Goal: Manage account settings

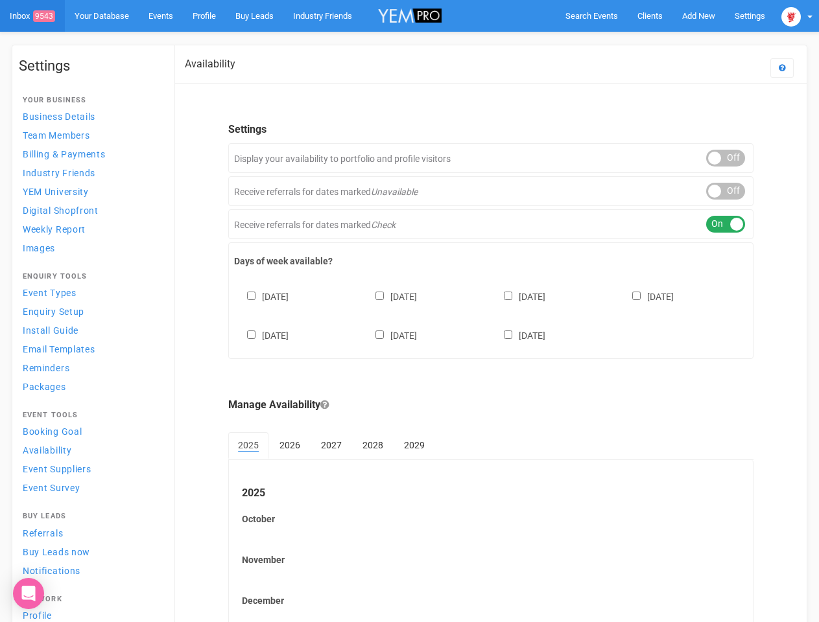
click at [409, 311] on div "[DATE] [DATE] [DATE] [DATE] [DATE] [DATE] [DATE]" at bounding box center [490, 310] width 513 height 78
click at [591, 16] on span "Search Events" at bounding box center [591, 16] width 53 height 10
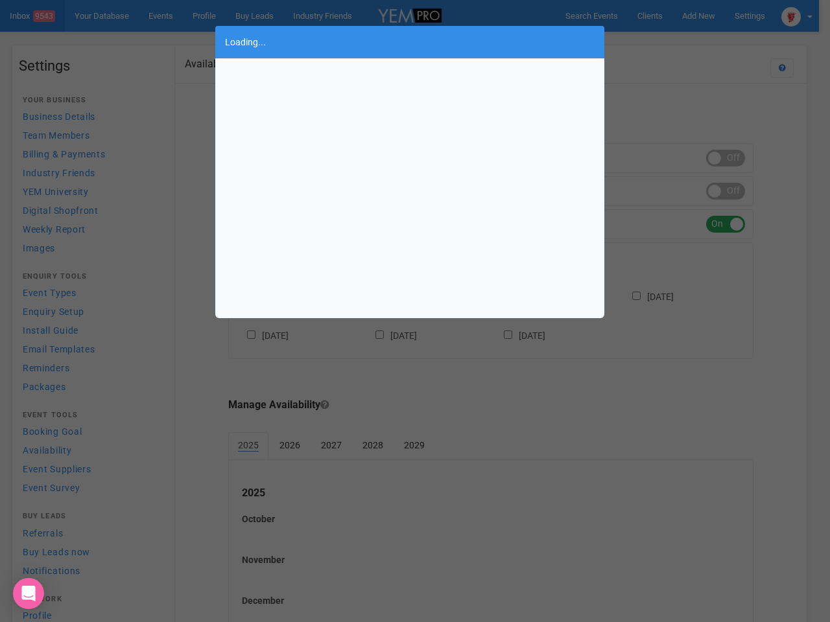
click at [698, 16] on div "Loading..." at bounding box center [415, 311] width 830 height 622
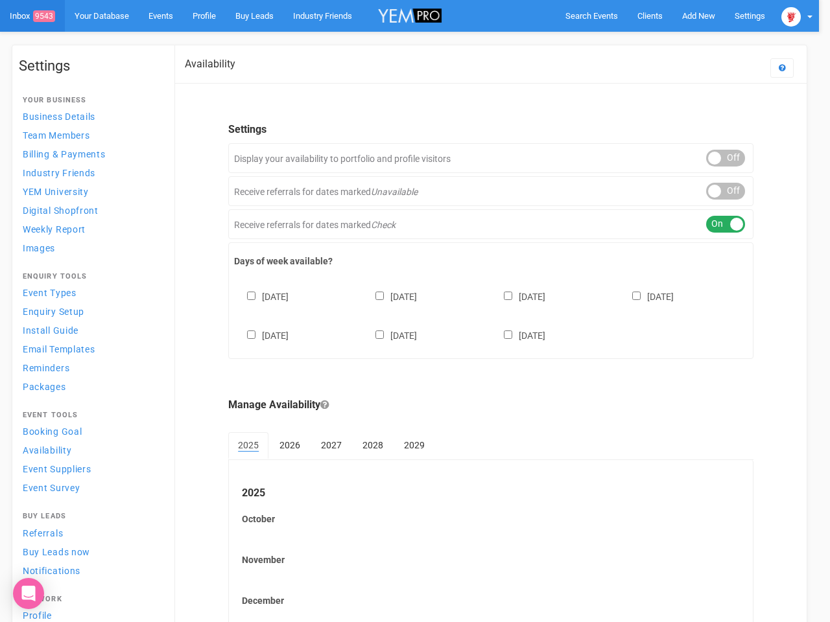
click at [668, 41] on body "Search Events Clients Add New New Client New Event New Enquiry Settings [GEOGRA…" at bounding box center [415, 354] width 830 height 709
click at [797, 16] on img at bounding box center [790, 16] width 19 height 19
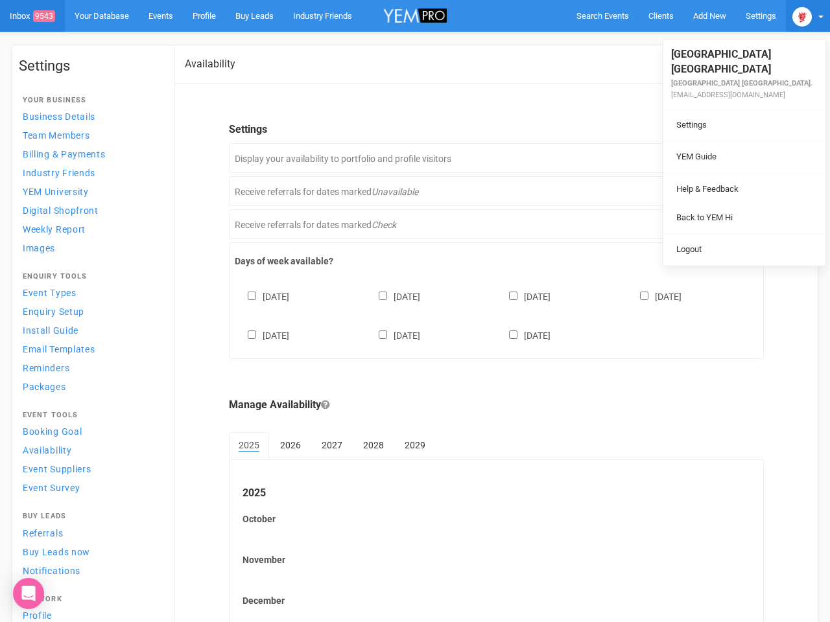
click at [725, 158] on div "ON OFF" at bounding box center [735, 158] width 39 height 17
click at [725, 191] on div "ON OFF" at bounding box center [735, 191] width 39 height 17
click at [725, 224] on div "ON OFF" at bounding box center [735, 224] width 39 height 17
click at [491, 314] on div "[DATE] [DATE] [DATE] [DATE] [DATE] [DATE] [DATE]" at bounding box center [496, 310] width 523 height 78
